Goal: Task Accomplishment & Management: Manage account settings

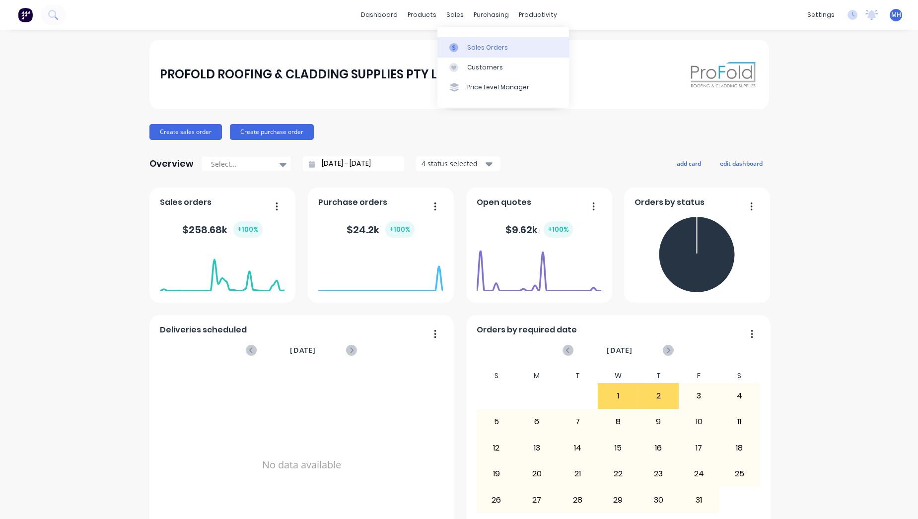
click at [463, 44] on div at bounding box center [456, 47] width 15 height 9
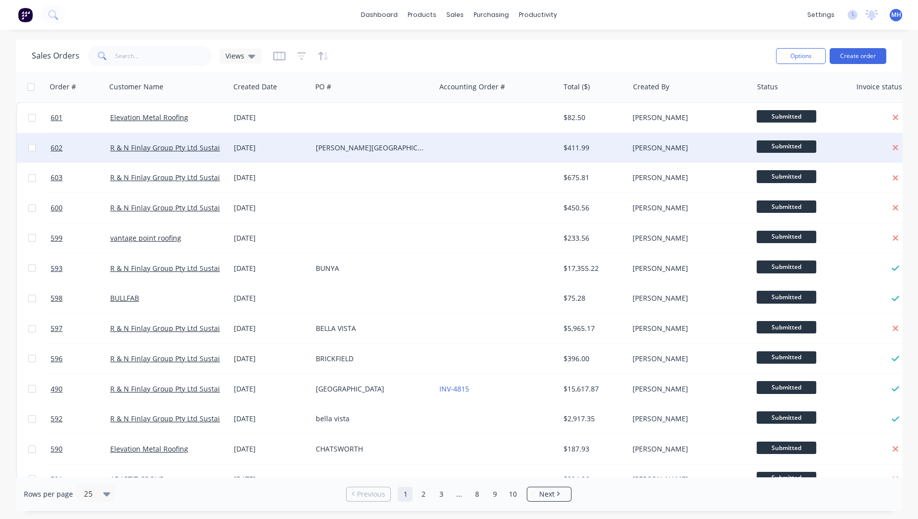
click at [342, 152] on div "[PERSON_NAME][GEOGRAPHIC_DATA]" at bounding box center [371, 148] width 110 height 10
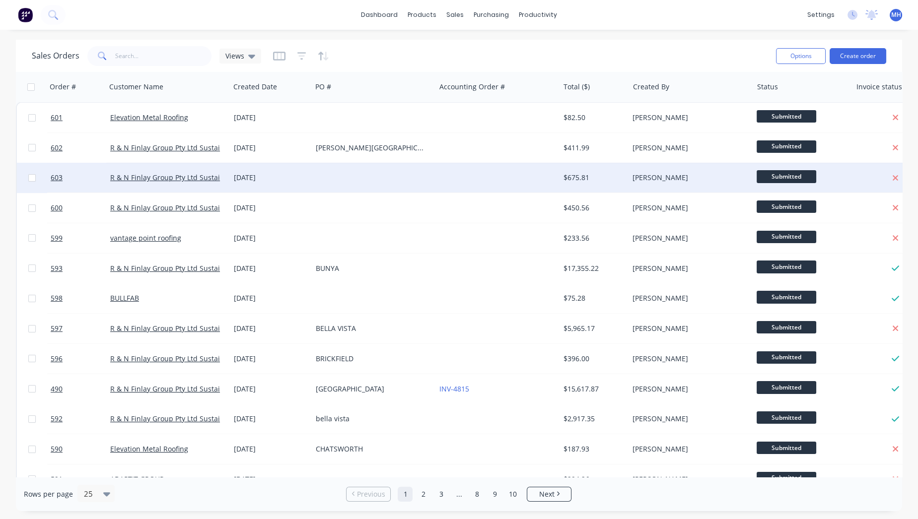
click at [297, 172] on div "[DATE]" at bounding box center [271, 178] width 82 height 30
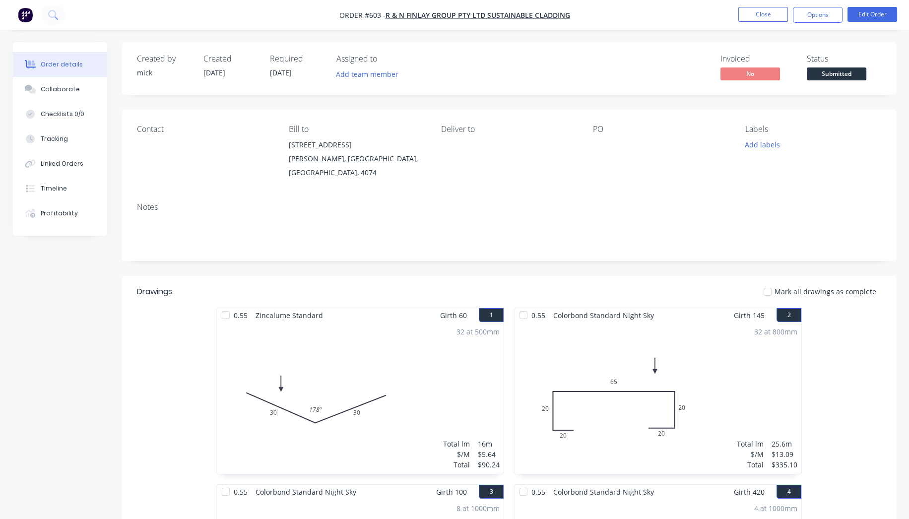
scroll to position [308, 0]
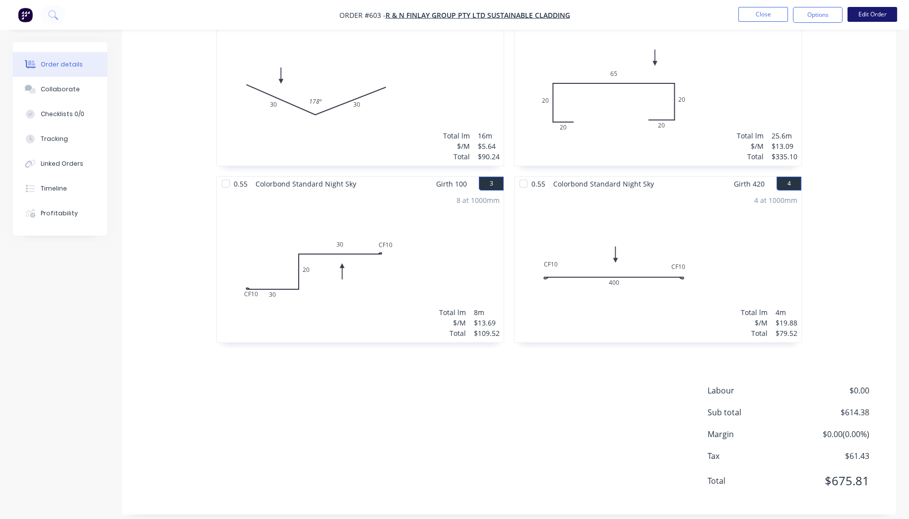
click at [855, 15] on button "Edit Order" at bounding box center [873, 14] width 50 height 15
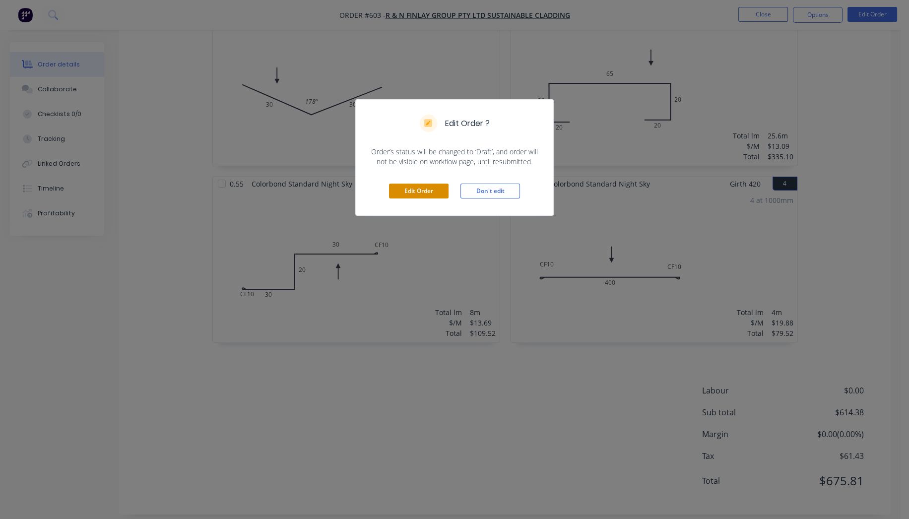
click at [408, 192] on button "Edit Order" at bounding box center [419, 191] width 60 height 15
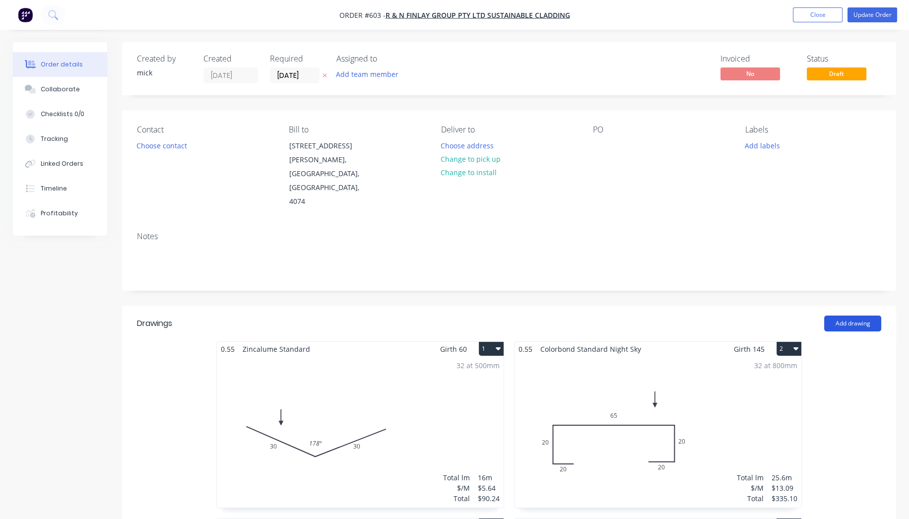
click at [848, 316] on button "Add drawing" at bounding box center [852, 324] width 57 height 16
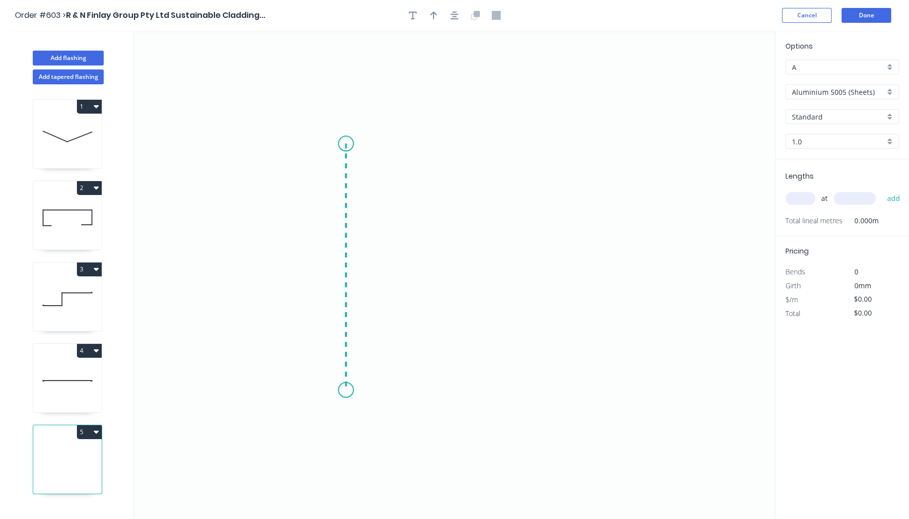
drag, startPoint x: 346, startPoint y: 143, endPoint x: 344, endPoint y: 391, distance: 247.2
click at [344, 391] on icon "0" at bounding box center [454, 275] width 641 height 488
click at [358, 413] on div "Crush & Fold" at bounding box center [394, 422] width 100 height 20
click at [375, 175] on div "Crush & Fold" at bounding box center [396, 172] width 100 height 20
click at [377, 168] on div "Flip bend" at bounding box center [398, 176] width 100 height 20
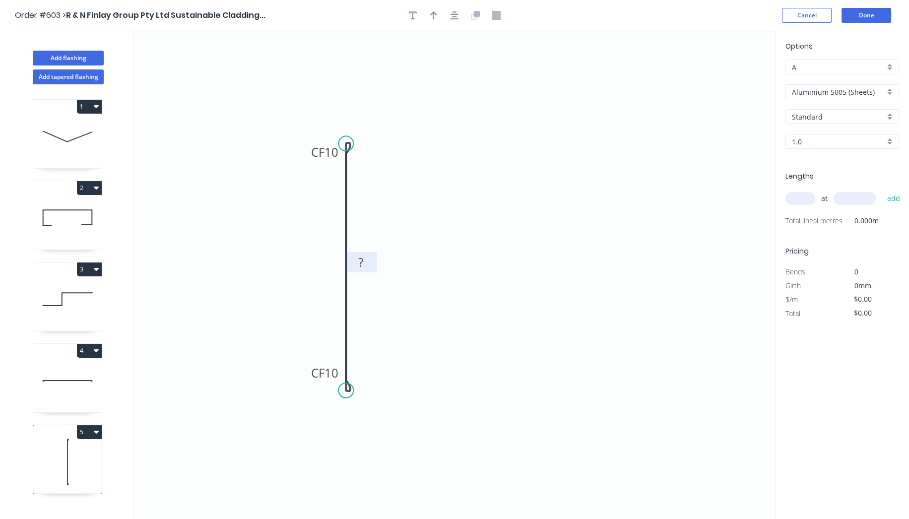
click at [358, 264] on tspan "?" at bounding box center [360, 262] width 5 height 16
click at [812, 197] on input "text" at bounding box center [801, 198] width 30 height 13
type input "32"
click at [494, 470] on icon "0 CF 10 CF 10 ?" at bounding box center [454, 275] width 641 height 488
type input "1100"
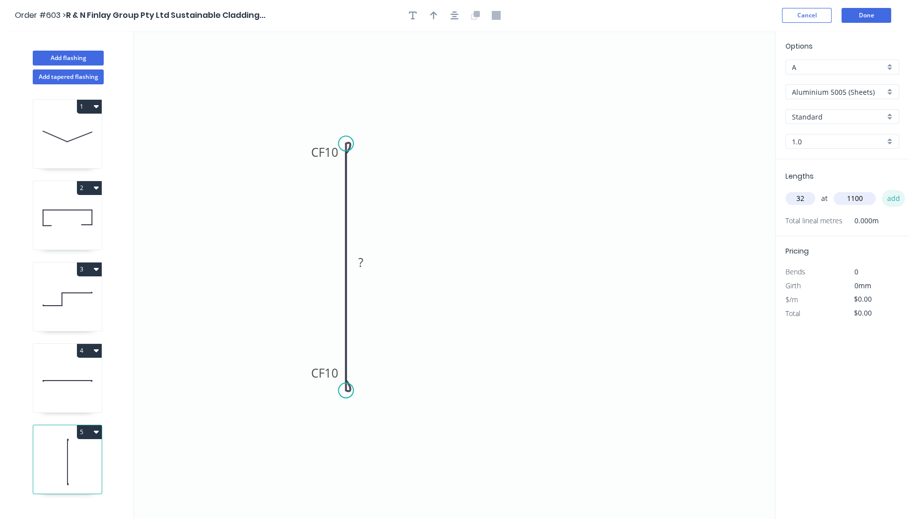
click at [893, 201] on button "add" at bounding box center [893, 198] width 23 height 17
click at [810, 90] on input "Aluminium 5005 (Sheets)" at bounding box center [838, 92] width 93 height 10
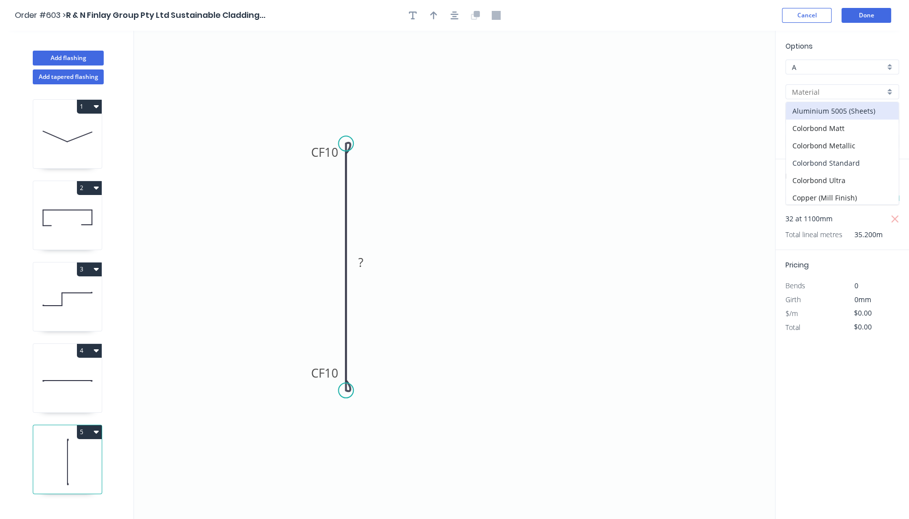
click at [830, 165] on div "Colorbond Standard" at bounding box center [842, 162] width 113 height 17
type input "Colorbond Standard"
type input "Basalt"
type input "0.55"
click at [835, 119] on input "Basalt" at bounding box center [838, 117] width 93 height 10
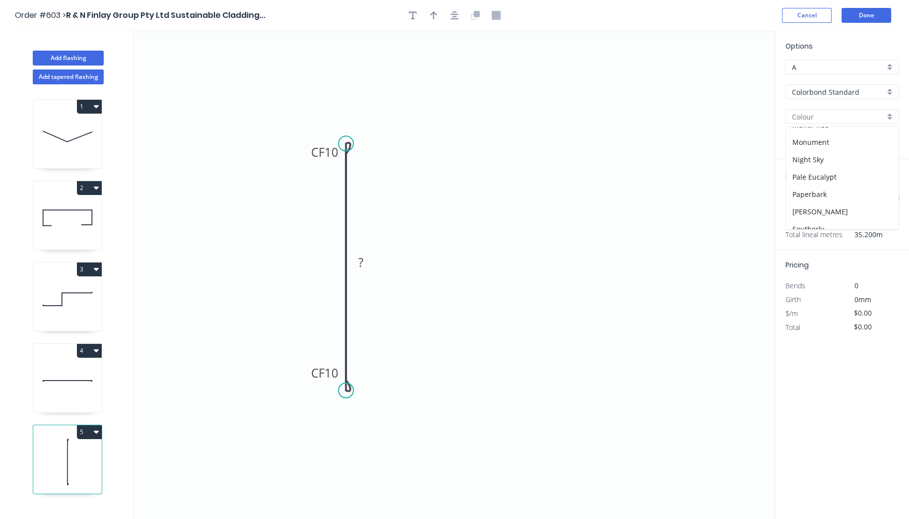
scroll to position [220, 0]
click at [822, 140] on div "Night Sky" at bounding box center [842, 141] width 113 height 17
type input "Night Sky"
click at [362, 259] on tspan "?" at bounding box center [360, 262] width 5 height 16
click at [627, 228] on icon "0 CF 10 CF 10 700" at bounding box center [454, 275] width 641 height 488
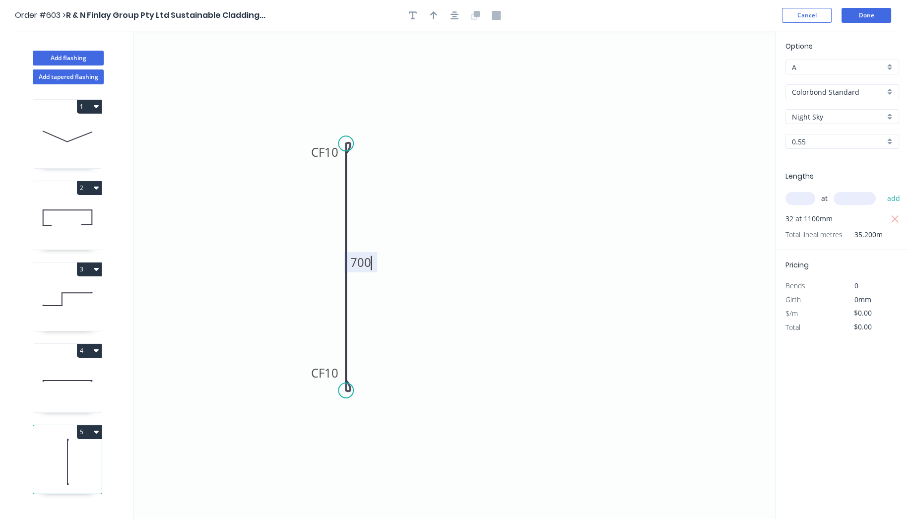
type input "$26.66"
type input "$938.43"
click at [865, 17] on button "Done" at bounding box center [867, 15] width 50 height 15
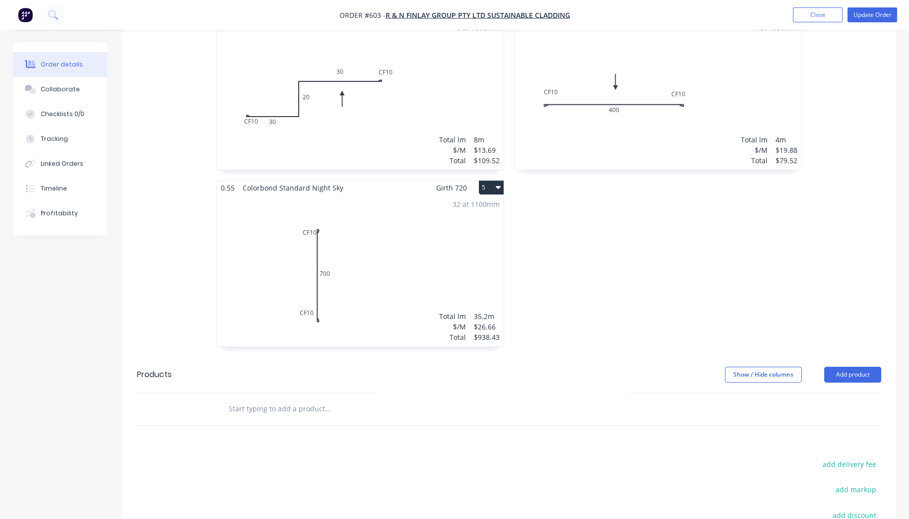
scroll to position [644, 0]
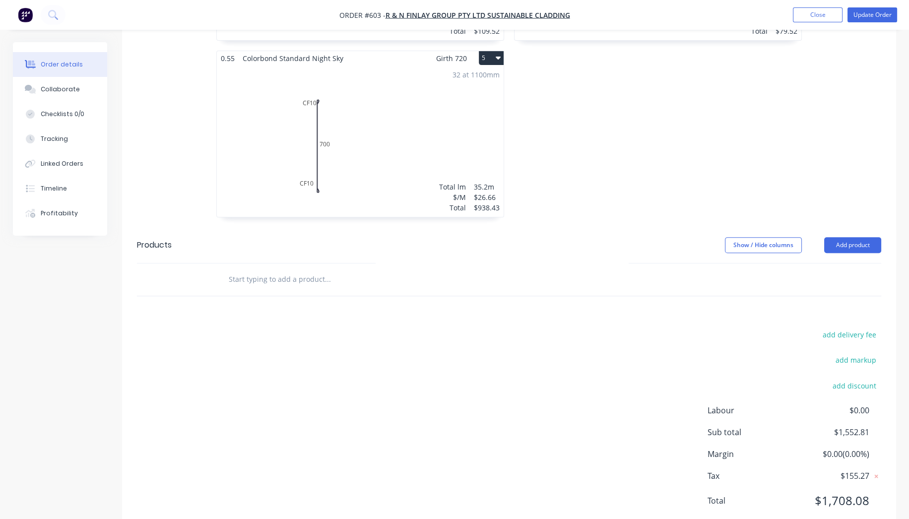
click at [290, 270] on input "text" at bounding box center [327, 280] width 199 height 20
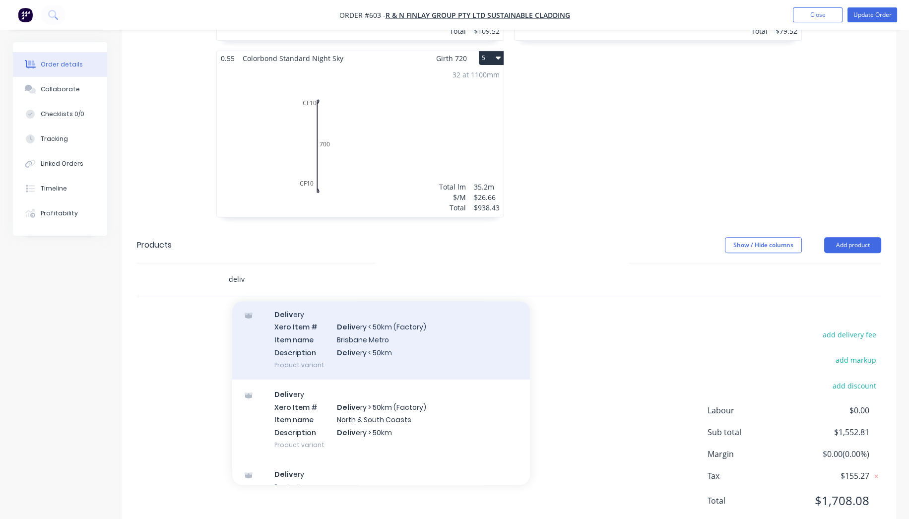
scroll to position [50, 0]
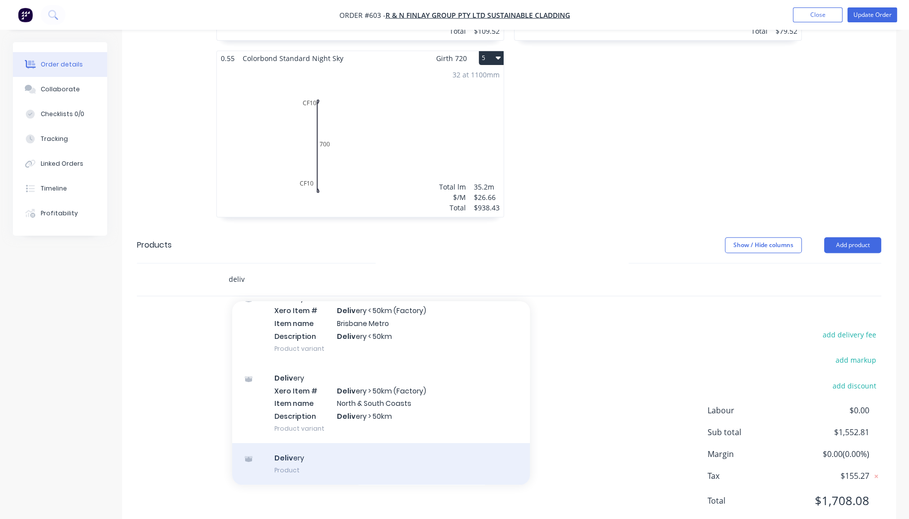
type input "deliv"
click at [344, 443] on div "Deliv ery Product" at bounding box center [381, 464] width 298 height 42
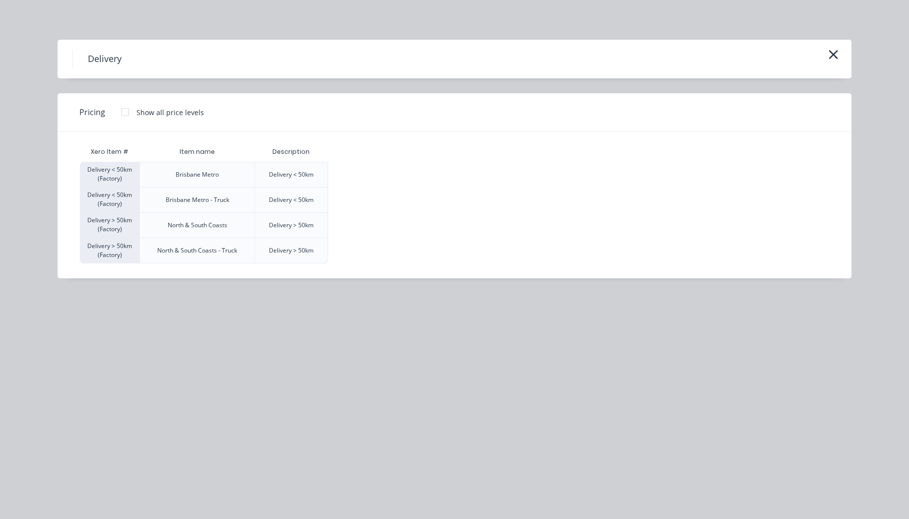
click at [128, 114] on div at bounding box center [125, 112] width 20 height 20
click at [354, 171] on div "$120.00" at bounding box center [354, 174] width 50 height 25
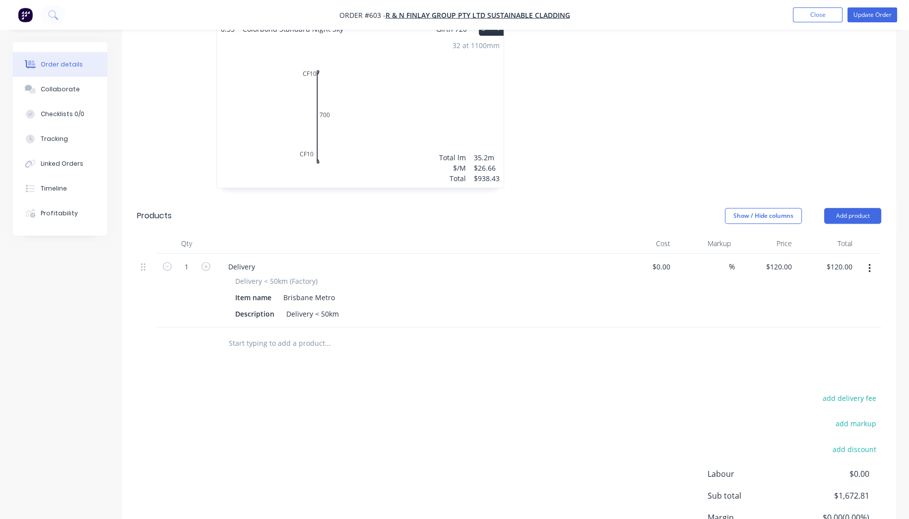
scroll to position [737, 0]
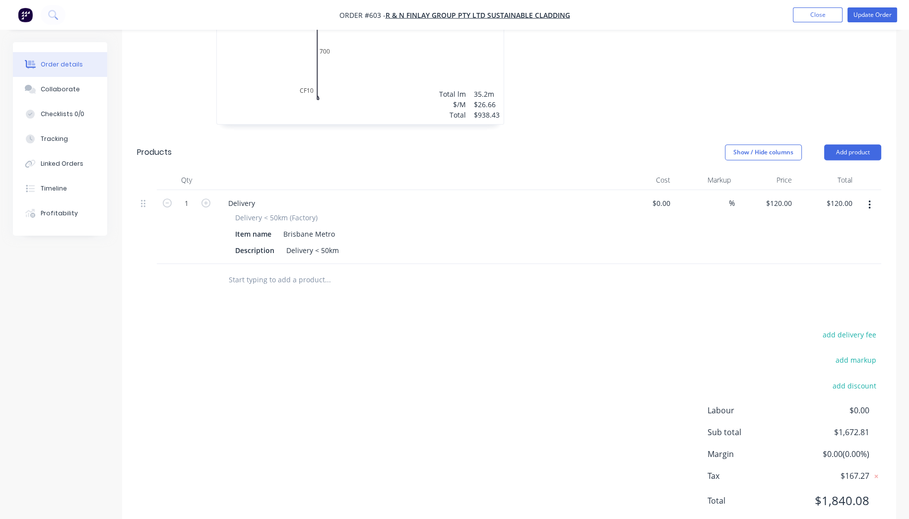
click at [315, 270] on input "text" at bounding box center [327, 280] width 199 height 20
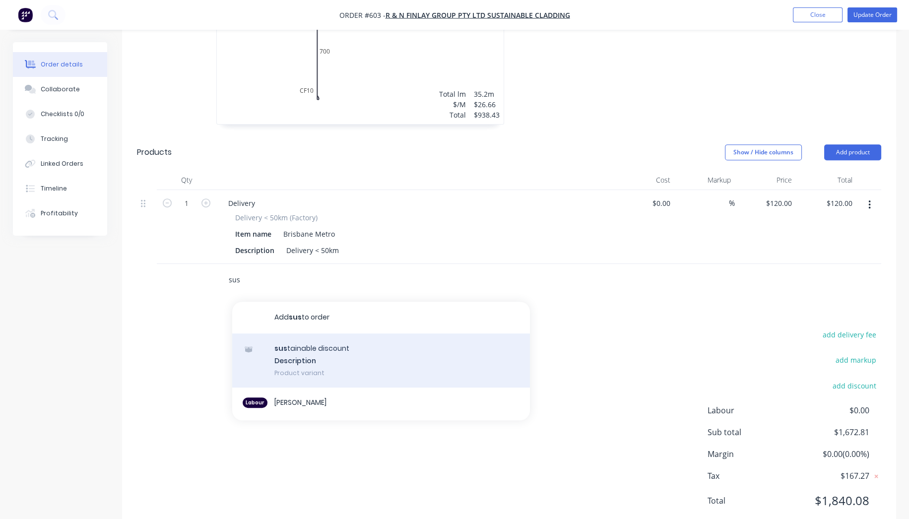
type input "sus"
click at [334, 334] on div "sus tainable discount Description Product variant" at bounding box center [381, 361] width 298 height 55
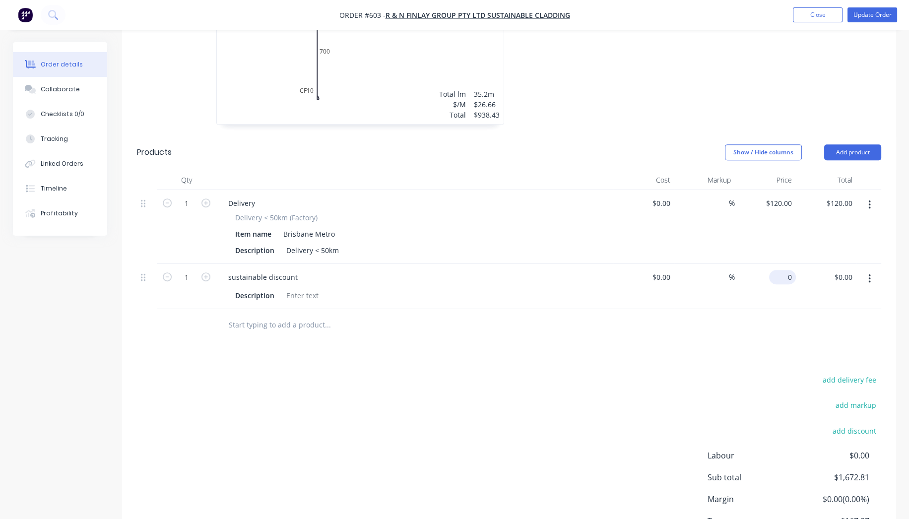
click at [788, 270] on input "0" at bounding box center [784, 277] width 23 height 14
click at [585, 396] on div "add delivery fee add markup add discount Labour $0.00 Sub total $1,672.81 Margi…" at bounding box center [509, 469] width 745 height 192
type input "$-139.75"
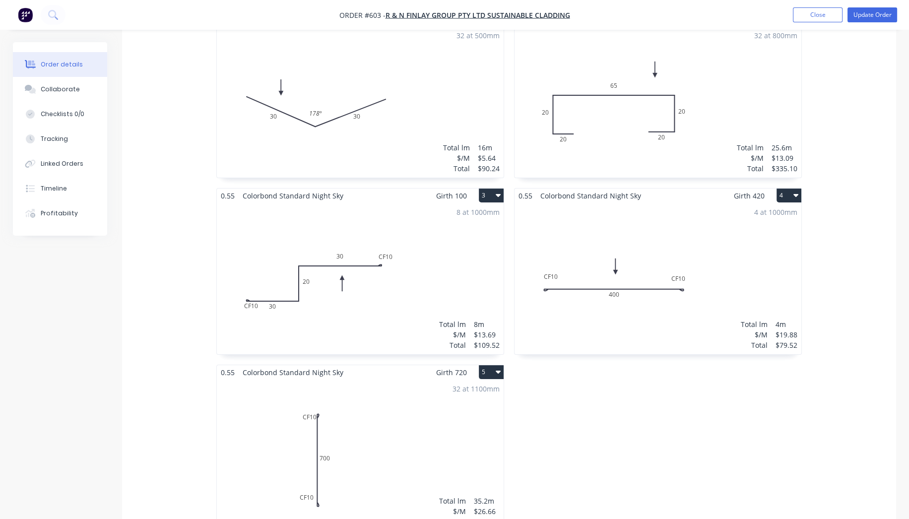
scroll to position [0, 0]
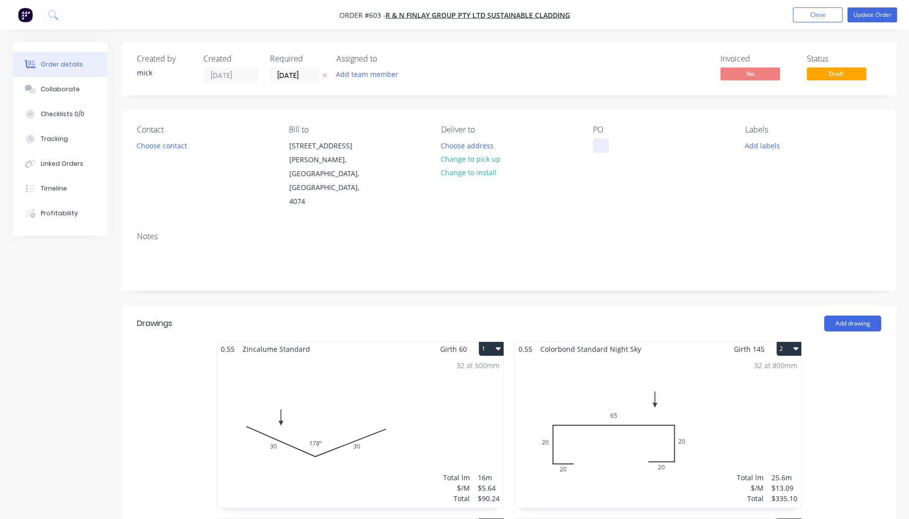
click at [606, 145] on div at bounding box center [601, 145] width 16 height 14
click at [607, 145] on div at bounding box center [601, 145] width 16 height 14
click at [725, 224] on div "Notes" at bounding box center [509, 257] width 774 height 67
click at [870, 20] on button "Update Order" at bounding box center [873, 14] width 50 height 15
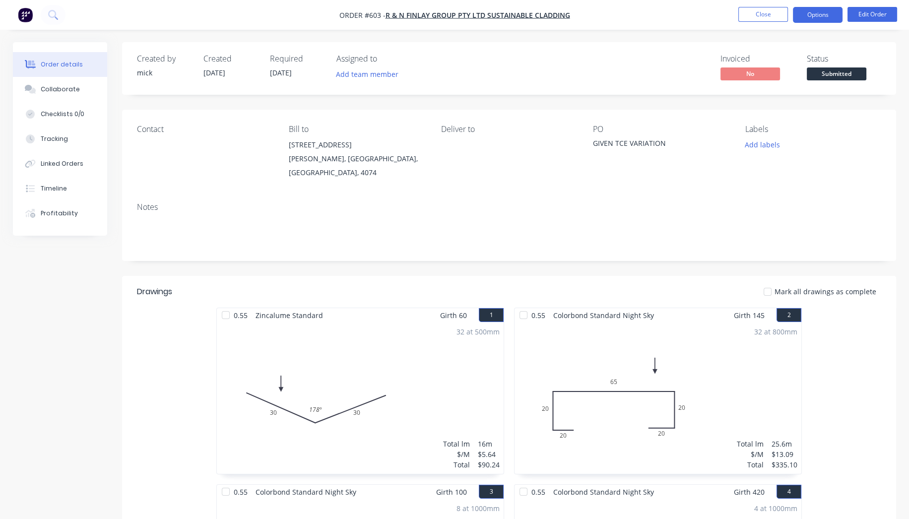
click at [830, 16] on button "Options" at bounding box center [818, 15] width 50 height 16
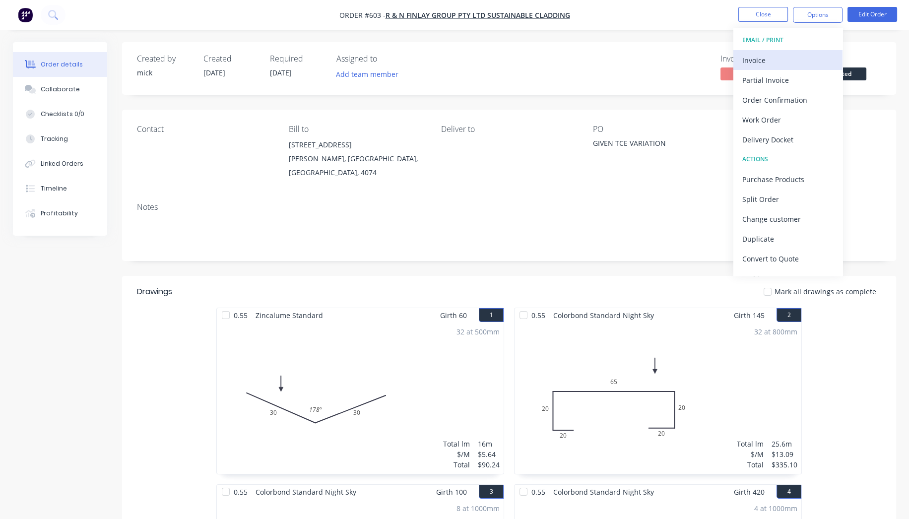
click at [794, 57] on div "Invoice" at bounding box center [788, 60] width 91 height 14
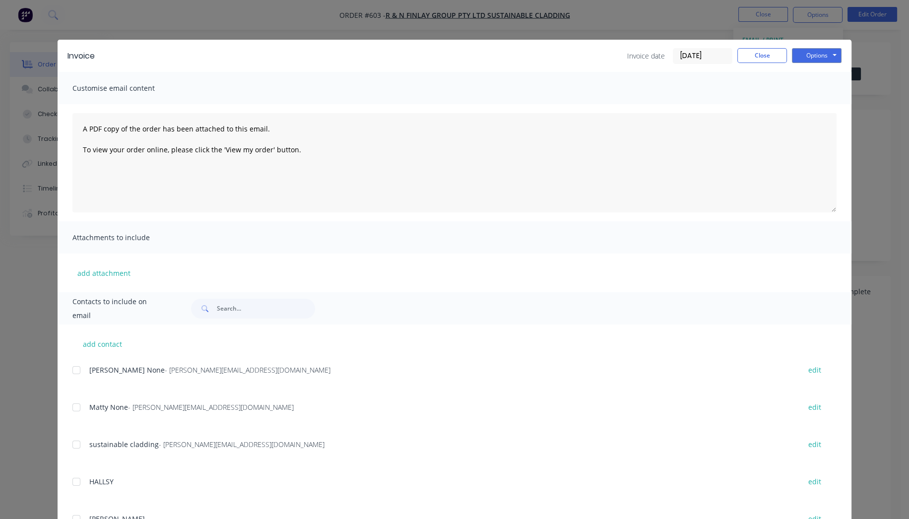
click at [70, 373] on div at bounding box center [77, 370] width 20 height 20
click at [70, 406] on div at bounding box center [77, 408] width 20 height 20
click at [809, 49] on button "Options" at bounding box center [817, 55] width 50 height 15
click at [839, 104] on button "Email" at bounding box center [824, 106] width 64 height 16
click at [760, 51] on button "Close" at bounding box center [763, 55] width 50 height 15
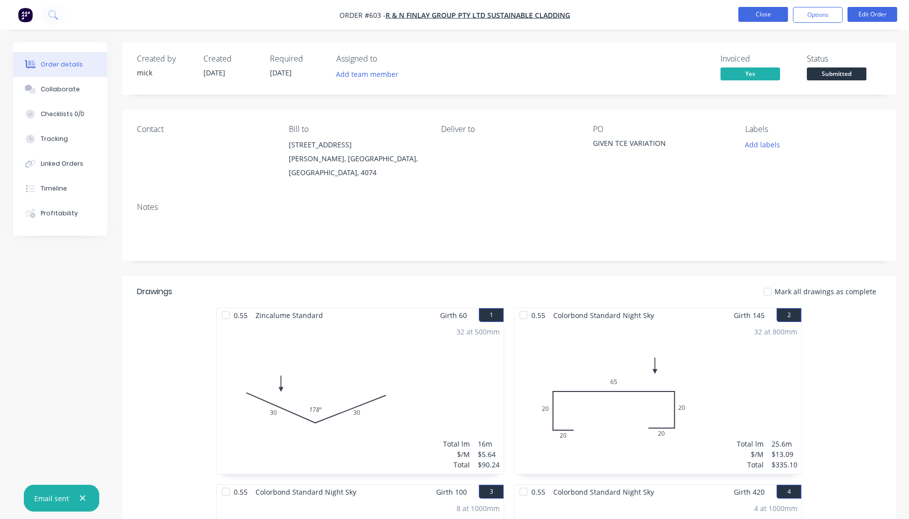
click at [761, 16] on button "Close" at bounding box center [764, 14] width 50 height 15
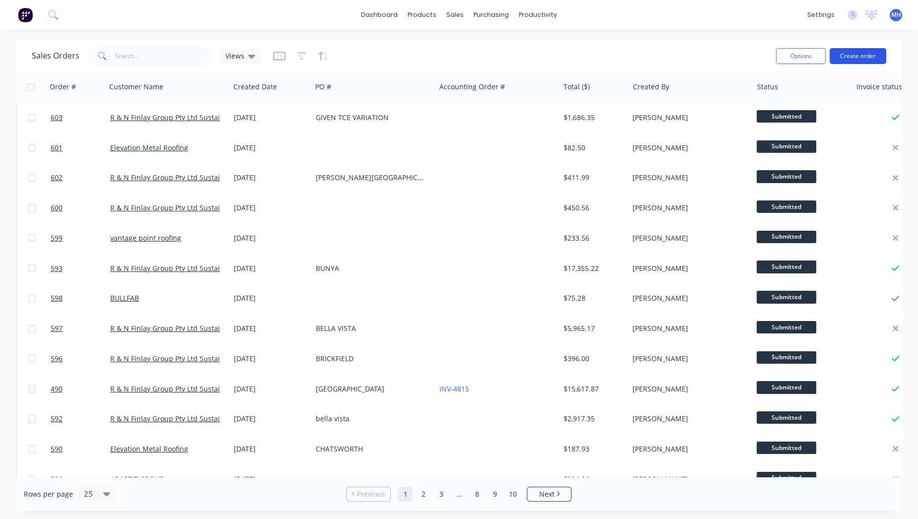
click at [844, 52] on button "Create order" at bounding box center [857, 56] width 57 height 16
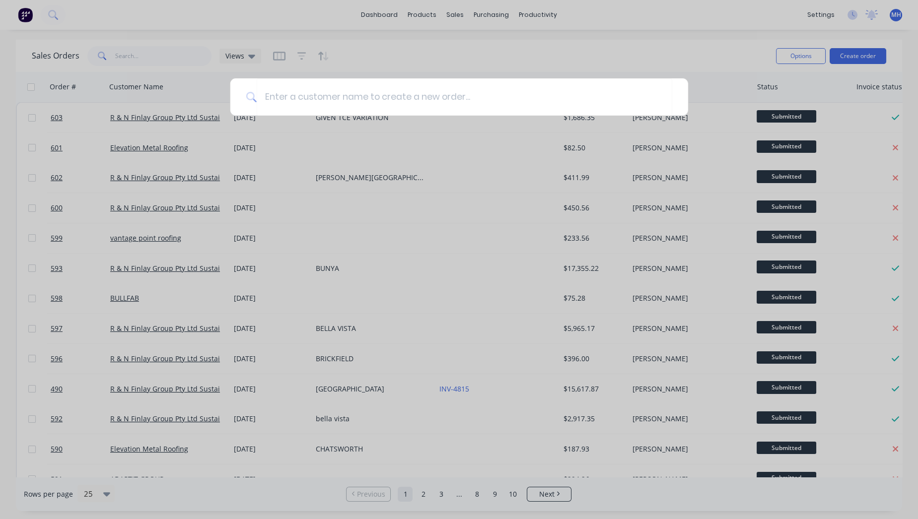
click at [527, 55] on div at bounding box center [459, 259] width 918 height 519
click at [527, 55] on div "Sales Orders Views" at bounding box center [400, 56] width 736 height 24
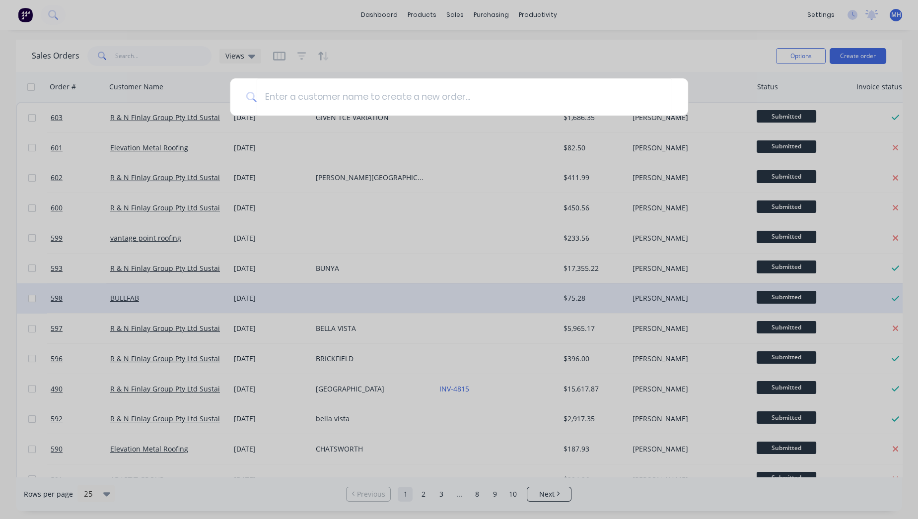
drag, startPoint x: 527, startPoint y: 55, endPoint x: 34, endPoint y: 309, distance: 554.3
click at [517, 60] on div "Sales Orders Views" at bounding box center [400, 56] width 736 height 24
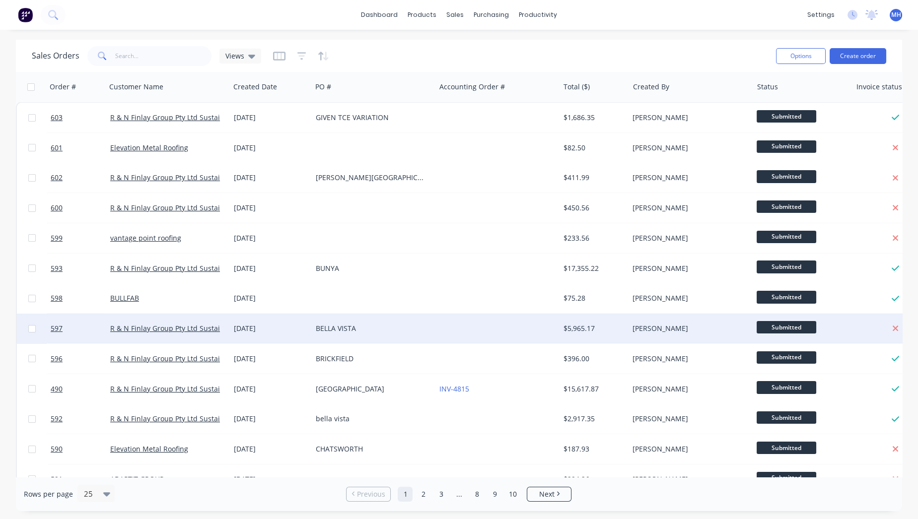
click at [343, 327] on div "BELLA VISTA" at bounding box center [371, 329] width 110 height 10
